Goal: Task Accomplishment & Management: Manage account settings

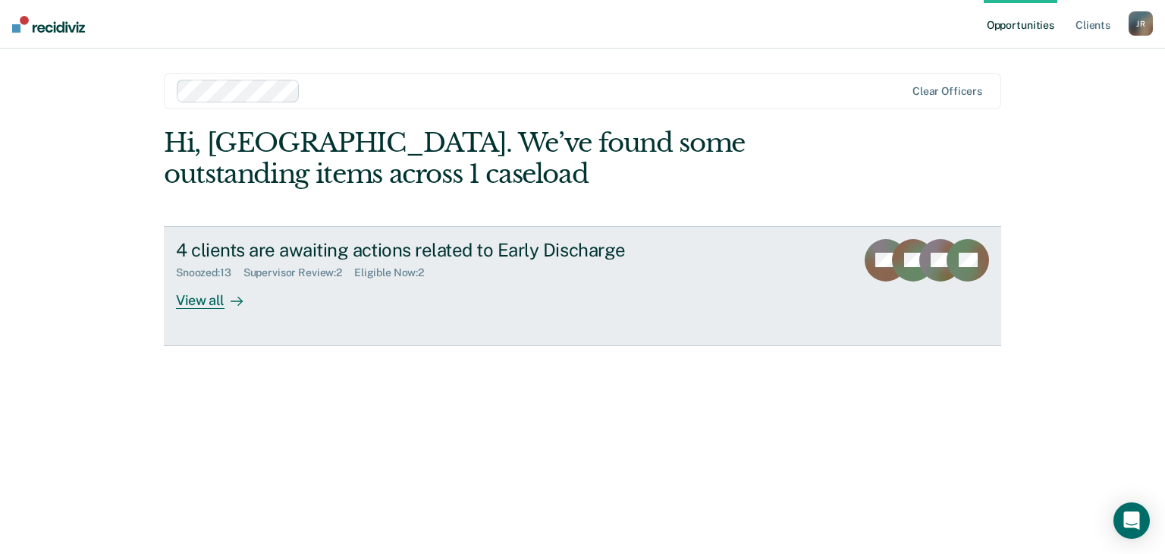
click at [201, 303] on div "View all" at bounding box center [218, 294] width 85 height 30
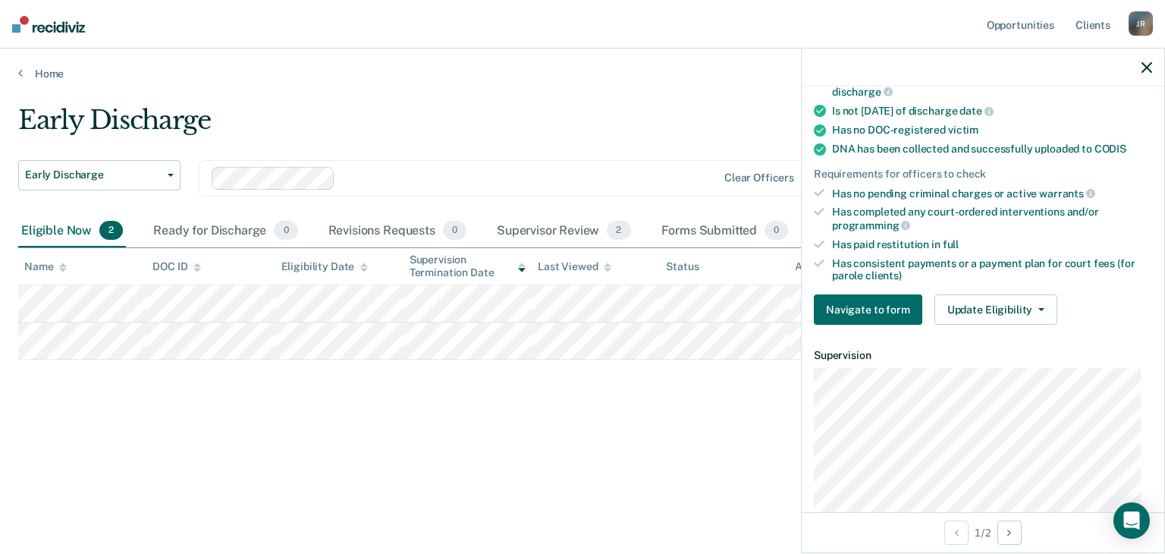
scroll to position [352, 0]
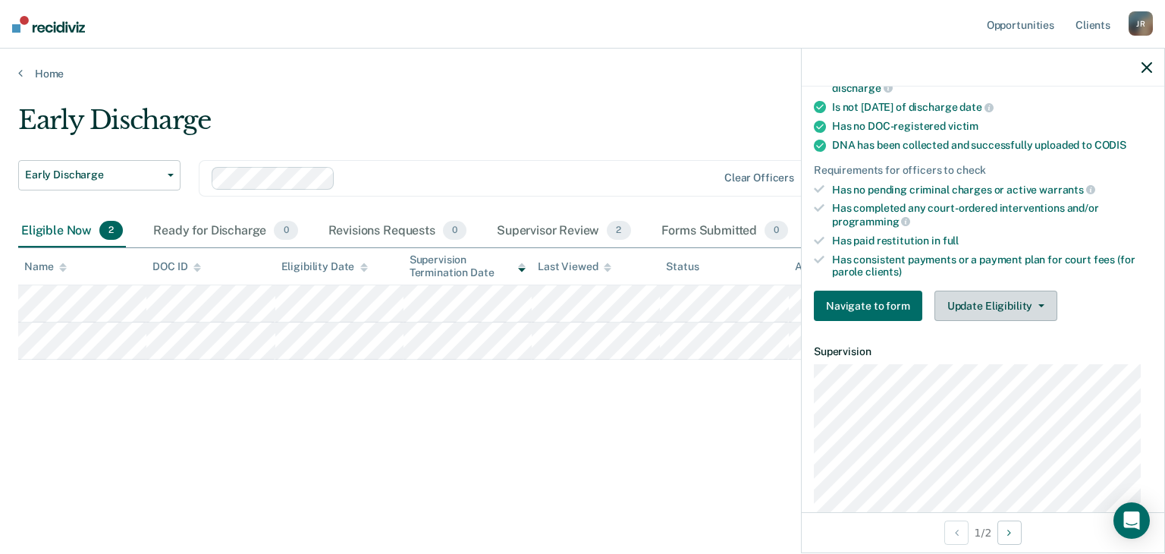
click at [1030, 297] on button "Update Eligibility" at bounding box center [996, 306] width 123 height 30
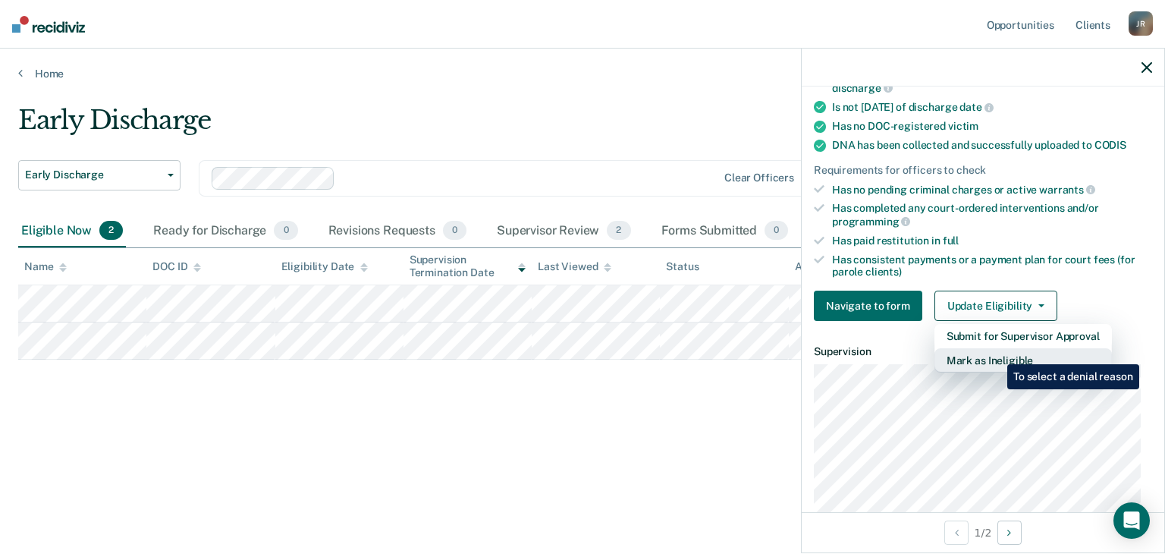
click at [996, 353] on button "Mark as Ineligible" at bounding box center [1023, 360] width 177 height 24
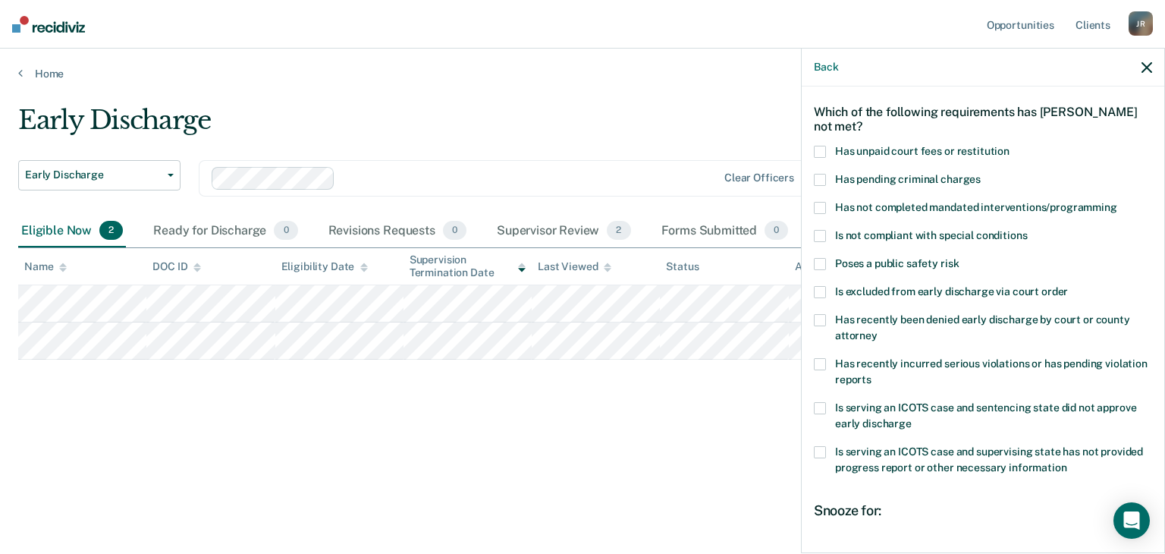
scroll to position [44, 0]
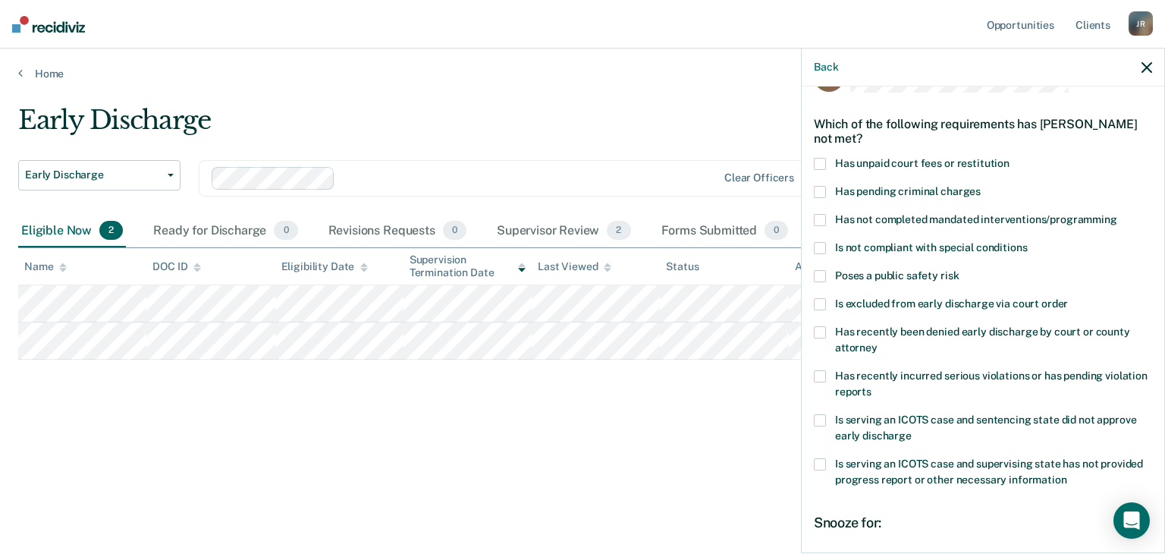
click at [824, 375] on span at bounding box center [820, 376] width 12 height 12
click at [872, 386] on input "Has recently incurred serious violations or has pending violation reports" at bounding box center [872, 386] width 0 height 0
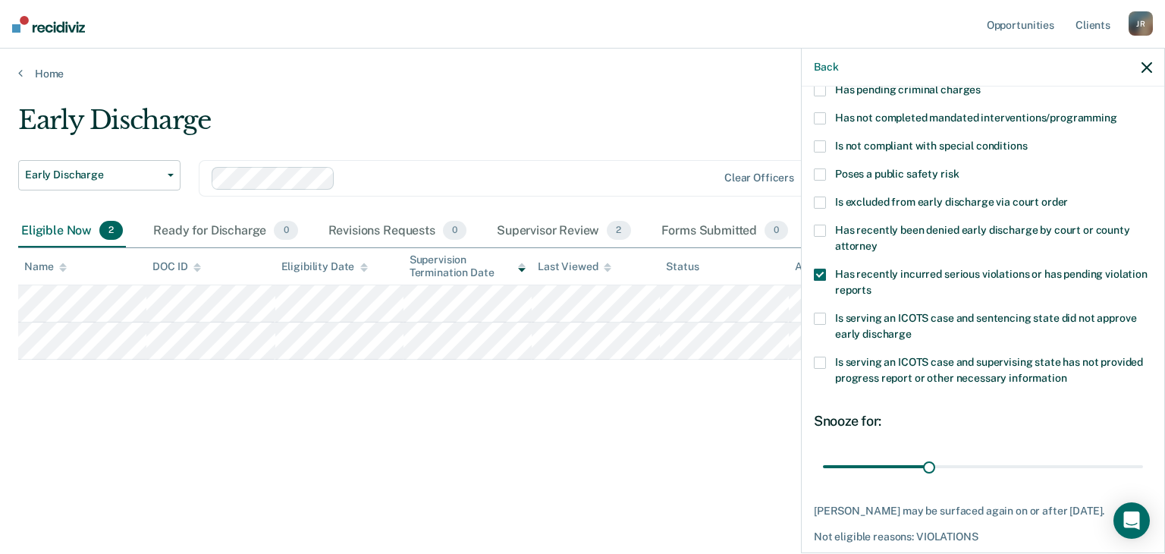
scroll to position [162, 0]
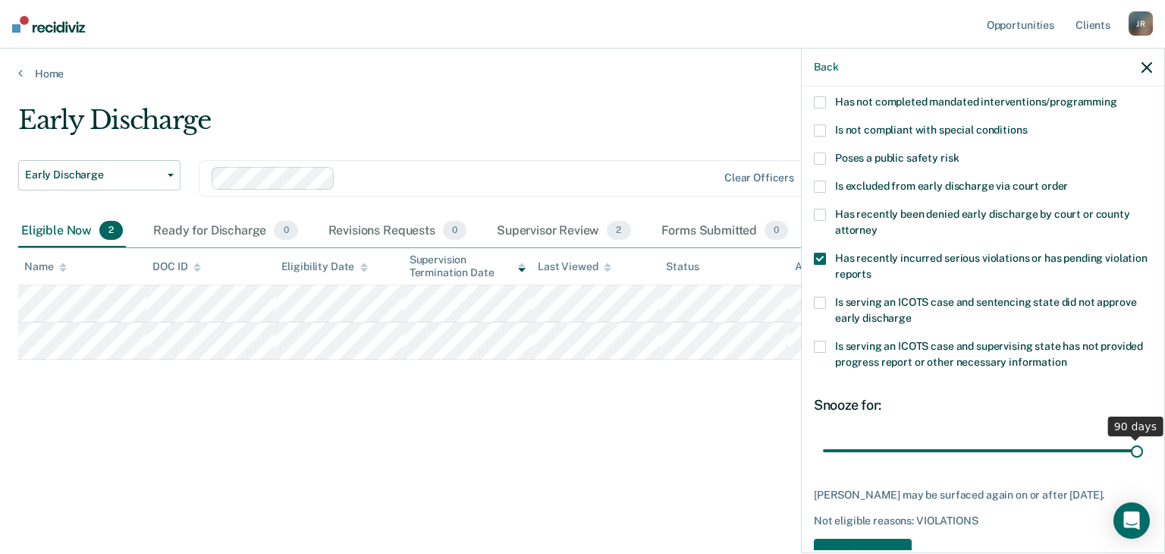
drag, startPoint x: 922, startPoint y: 448, endPoint x: 1147, endPoint y: 423, distance: 226.0
type input "90"
click at [1143, 438] on input "range" at bounding box center [983, 451] width 320 height 27
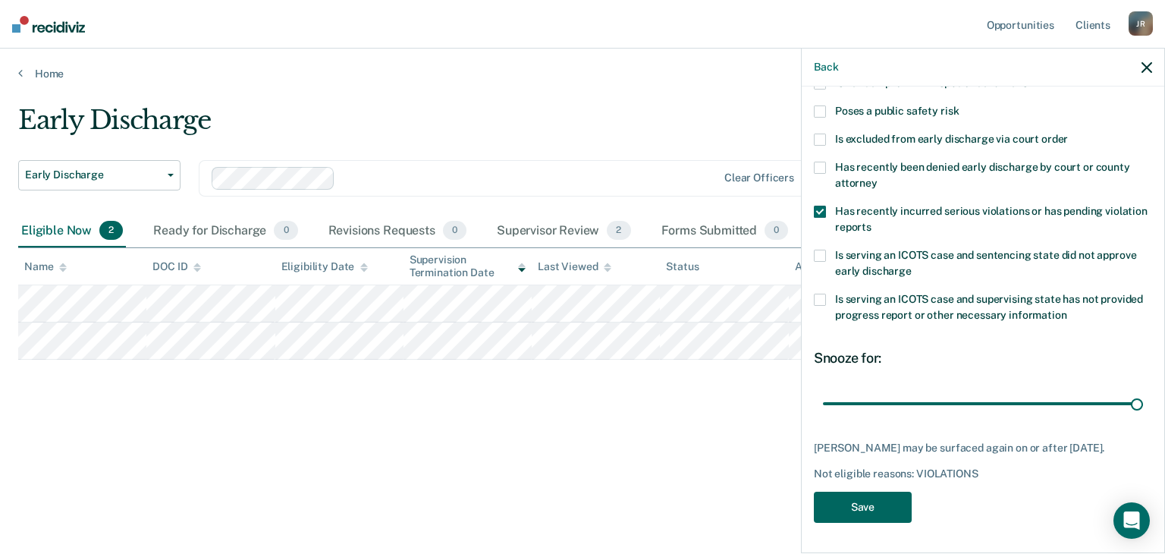
click at [874, 507] on button "Save" at bounding box center [863, 507] width 98 height 31
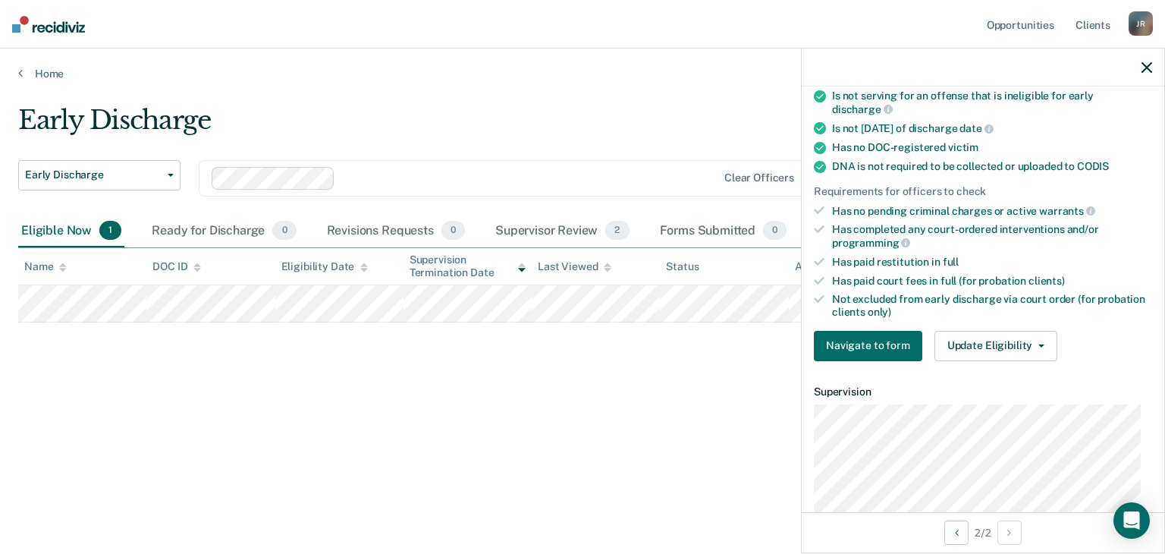
scroll to position [312, 0]
click at [1035, 345] on button "Update Eligibility" at bounding box center [996, 346] width 123 height 30
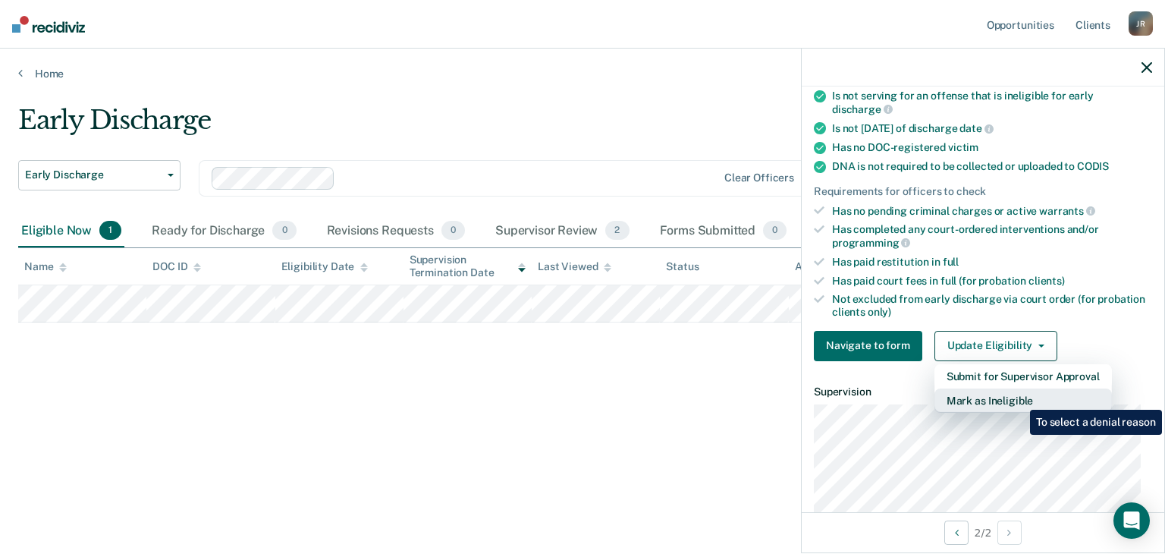
click at [1019, 398] on button "Mark as Ineligible" at bounding box center [1023, 400] width 177 height 24
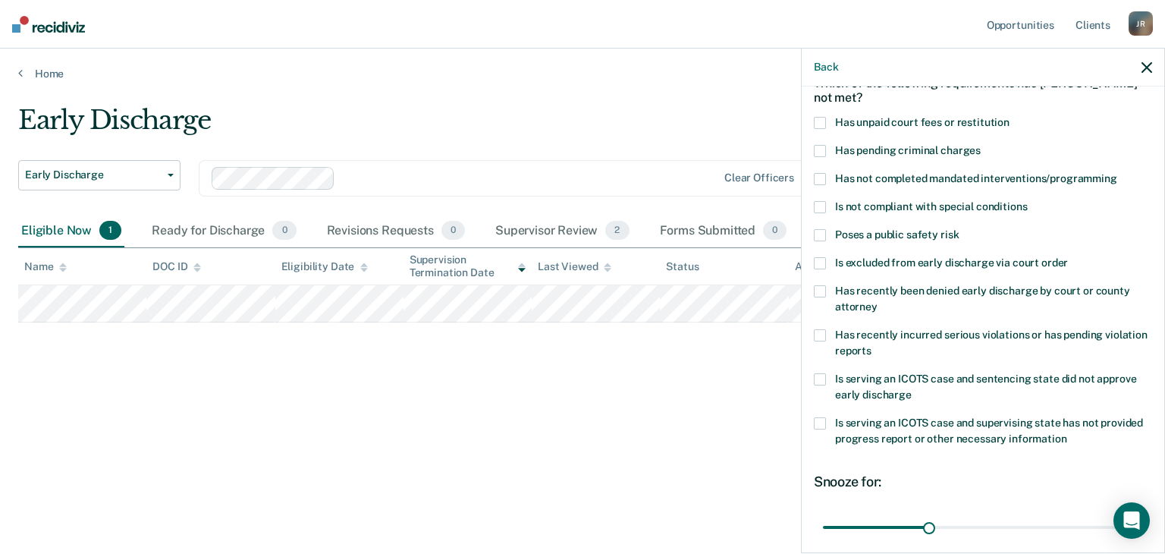
scroll to position [83, 0]
click at [815, 174] on span at bounding box center [820, 180] width 12 height 12
click at [1117, 174] on input "Has not completed mandated interventions/programming" at bounding box center [1117, 174] width 0 height 0
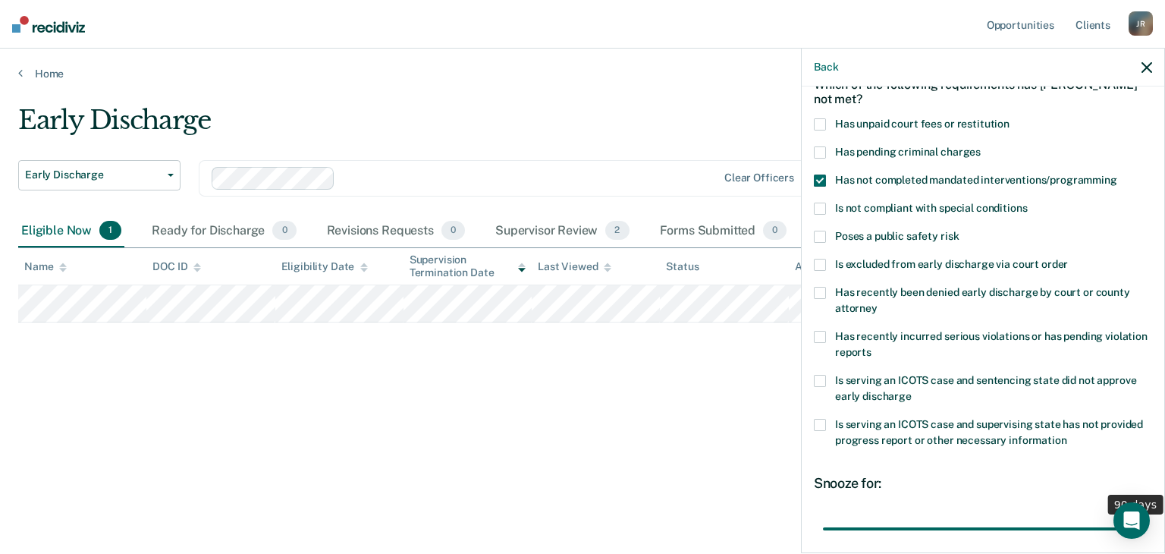
drag, startPoint x: 925, startPoint y: 531, endPoint x: 1139, endPoint y: 539, distance: 214.1
type input "90"
click at [1139, 539] on input "range" at bounding box center [983, 529] width 320 height 27
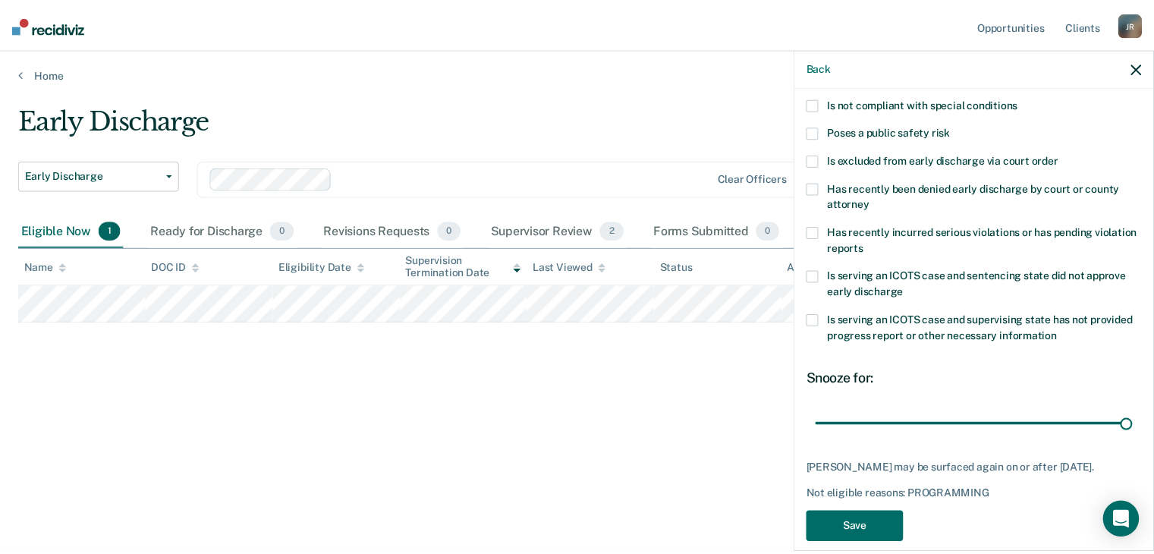
scroll to position [219, 0]
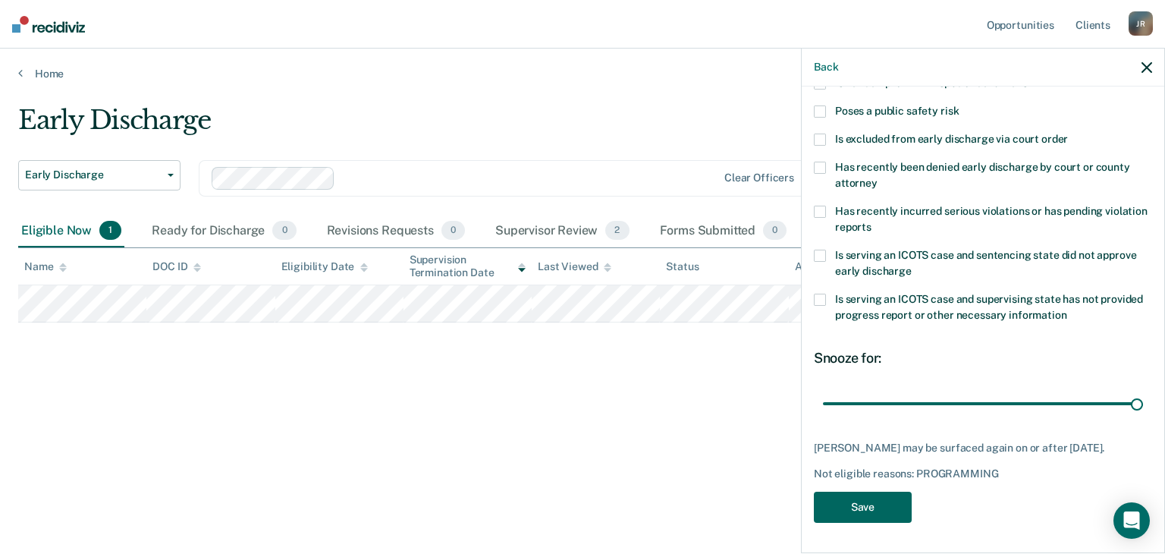
click at [871, 507] on button "Save" at bounding box center [863, 507] width 98 height 31
